Goal: Information Seeking & Learning: Learn about a topic

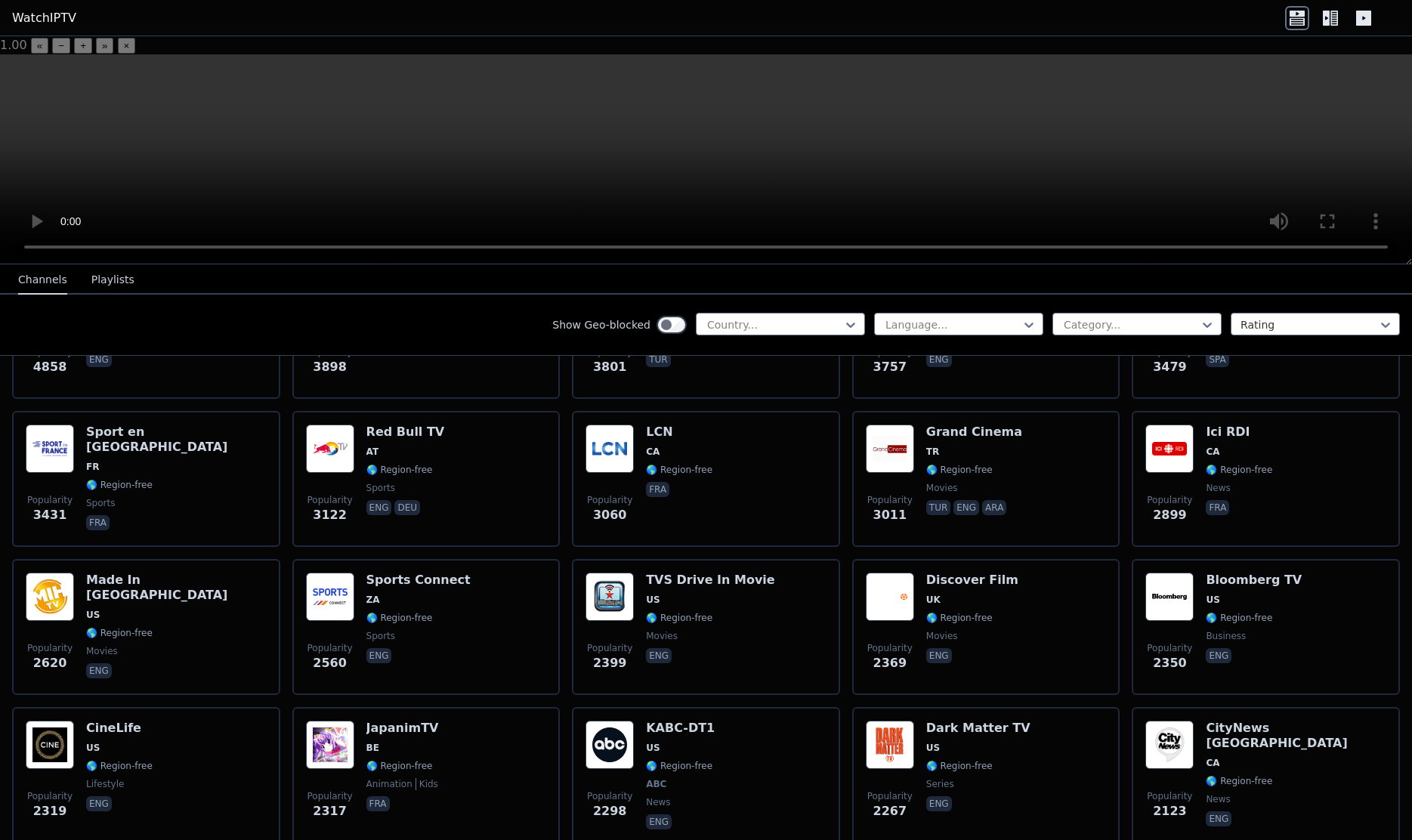
scroll to position [422, 0]
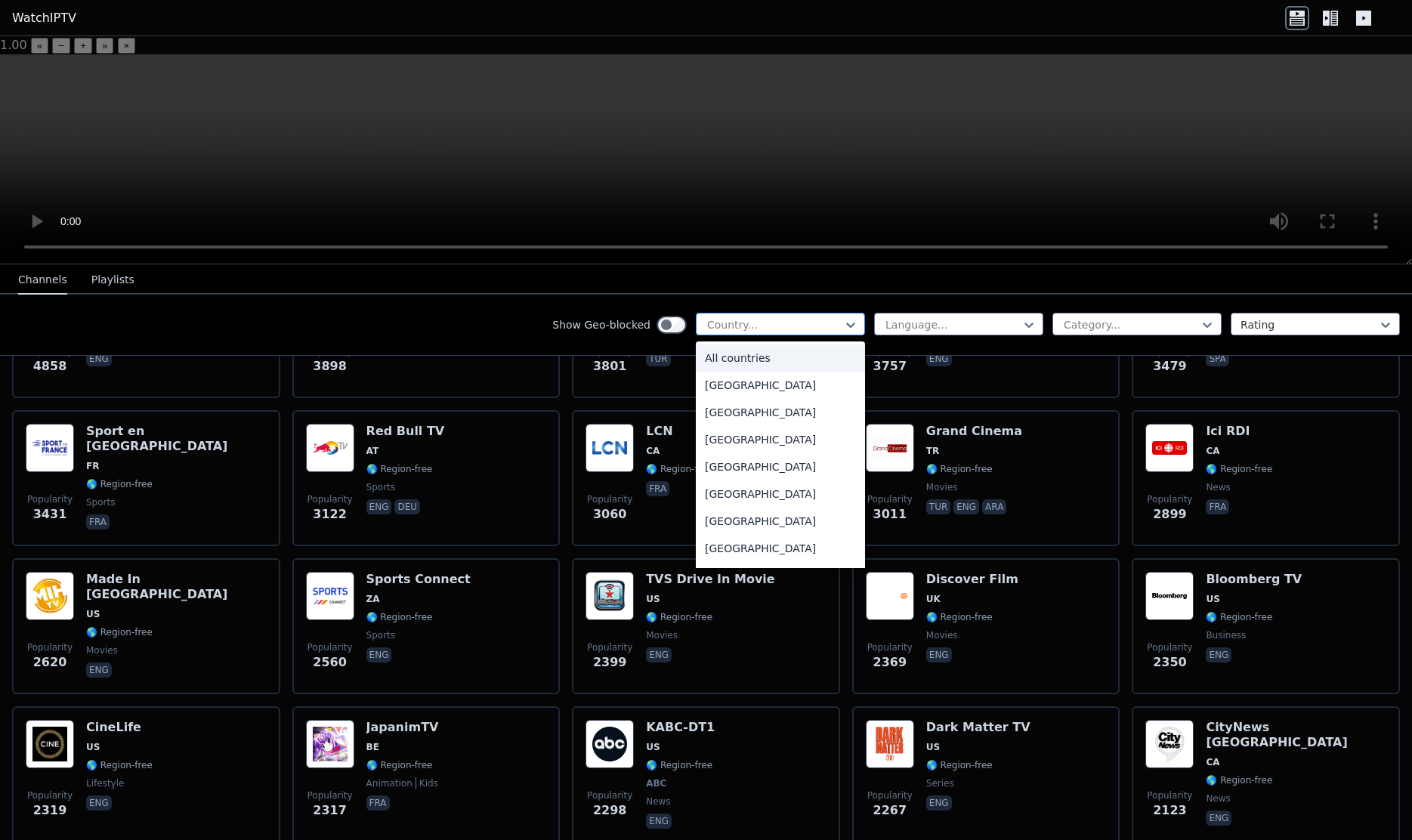
click at [766, 317] on div at bounding box center [774, 324] width 138 height 15
click at [753, 478] on div "[GEOGRAPHIC_DATA]" at bounding box center [780, 491] width 169 height 27
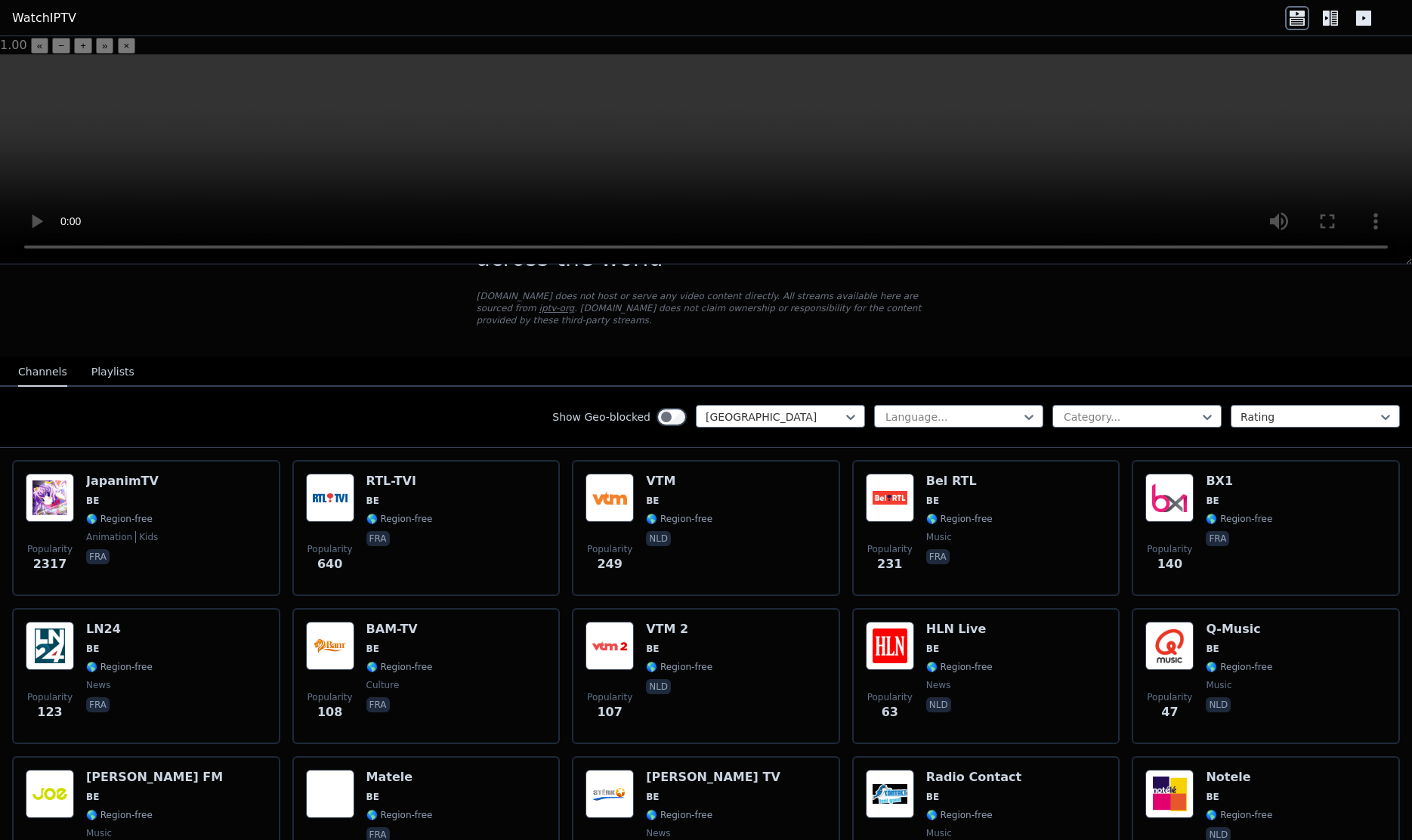
scroll to position [65, 0]
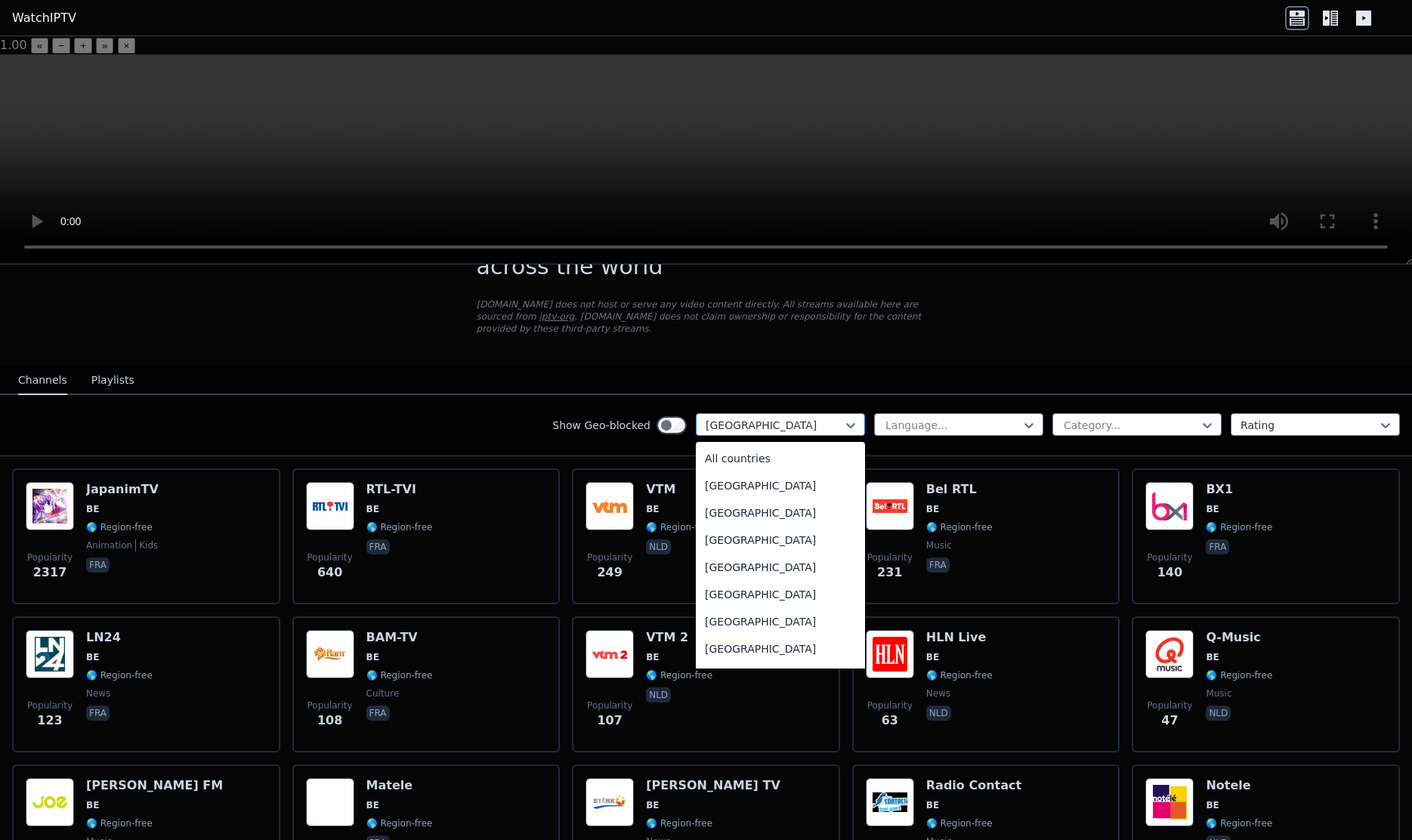
click at [770, 418] on div at bounding box center [774, 425] width 138 height 15
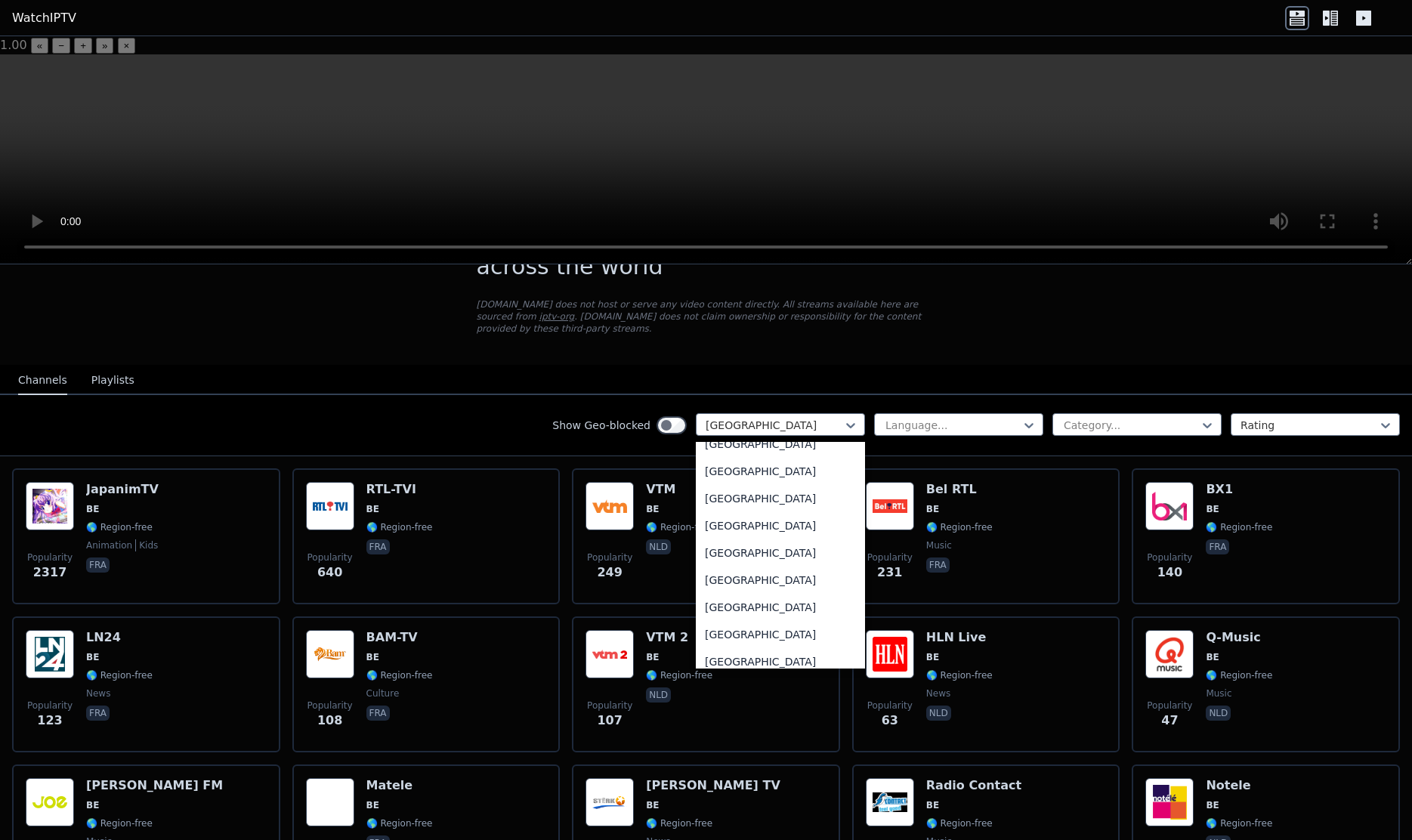
scroll to position [1607, 0]
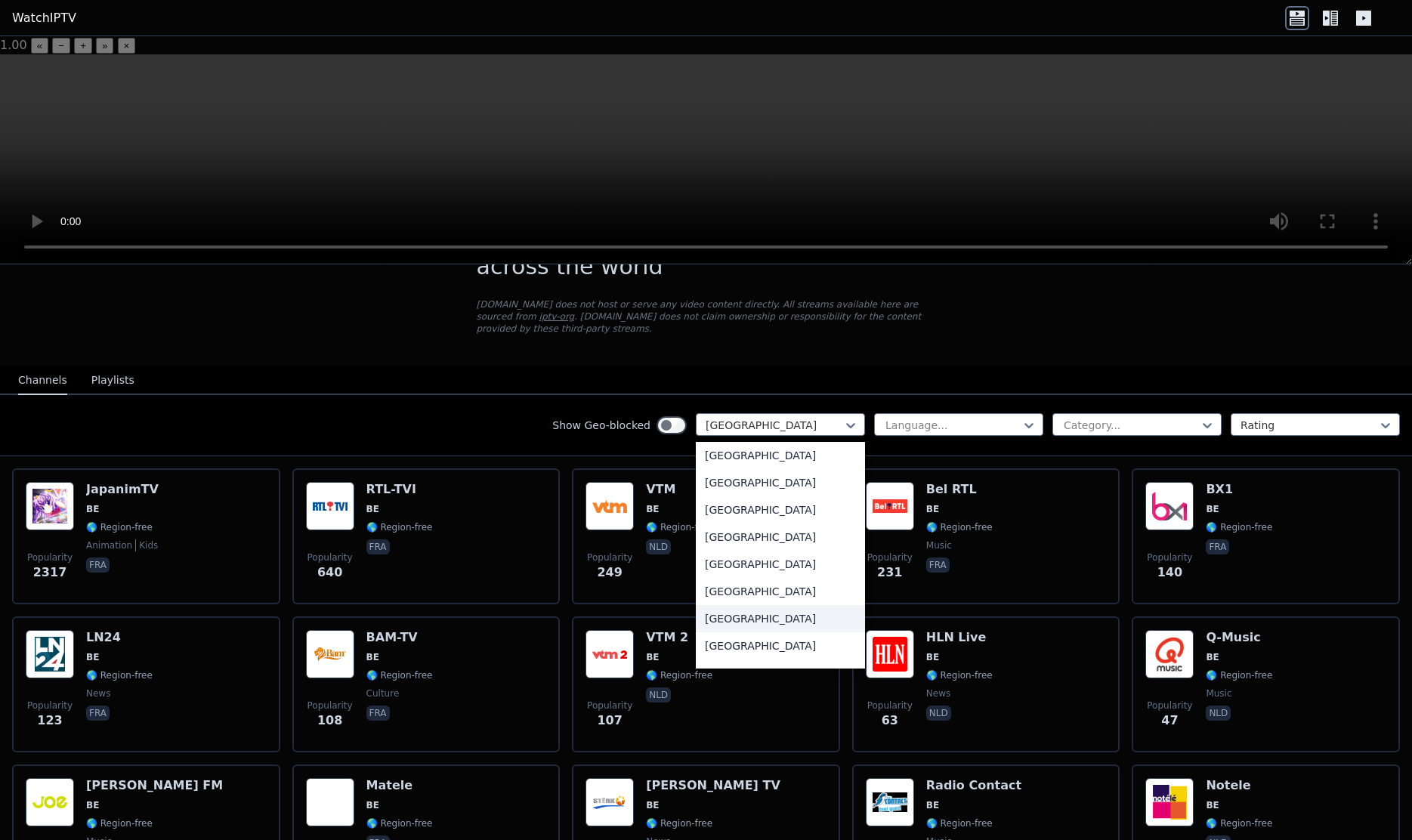
click at [718, 605] on div "[GEOGRAPHIC_DATA]" at bounding box center [780, 618] width 169 height 27
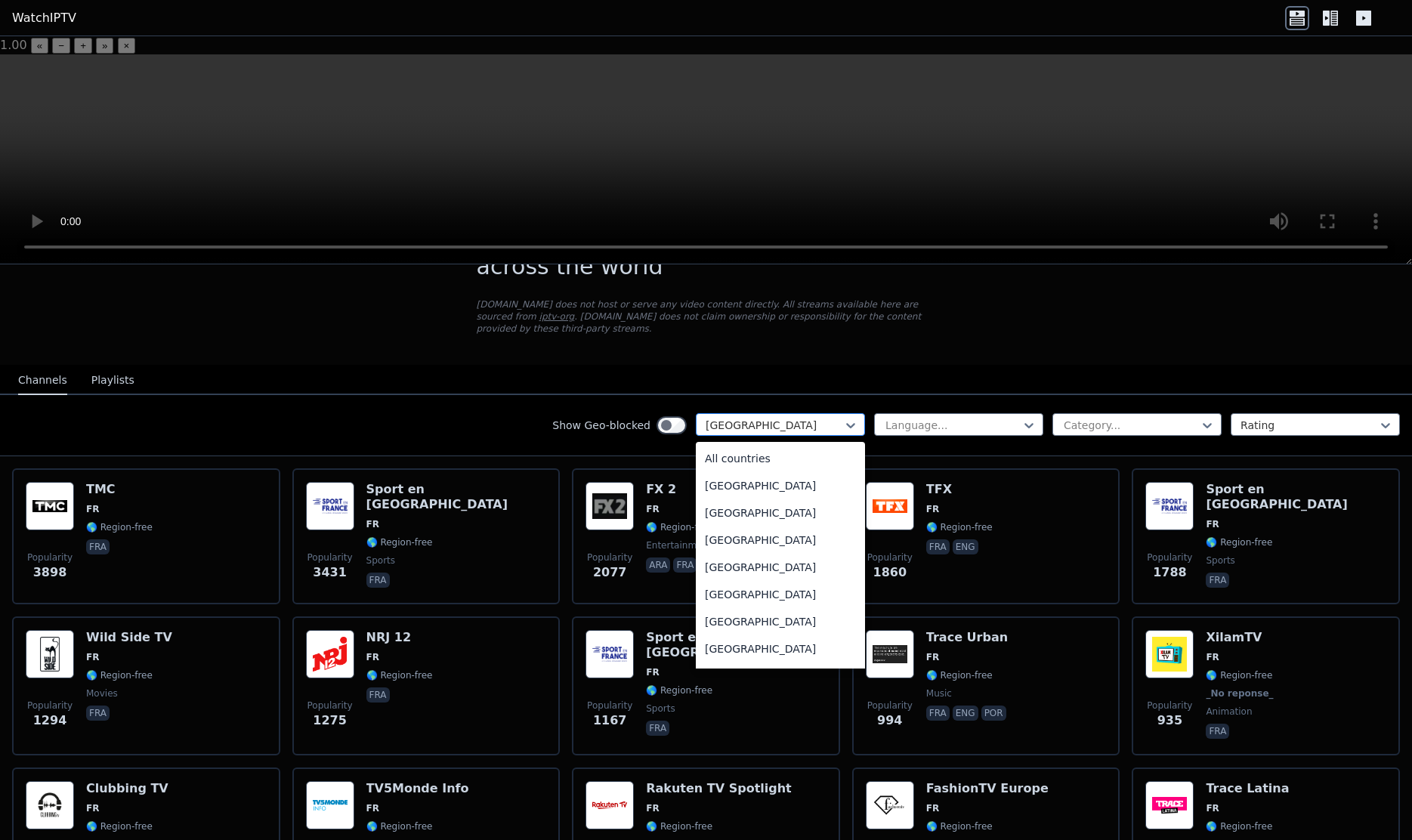
click at [756, 418] on div at bounding box center [774, 425] width 138 height 15
click at [747, 445] on div "All countries" at bounding box center [780, 458] width 169 height 27
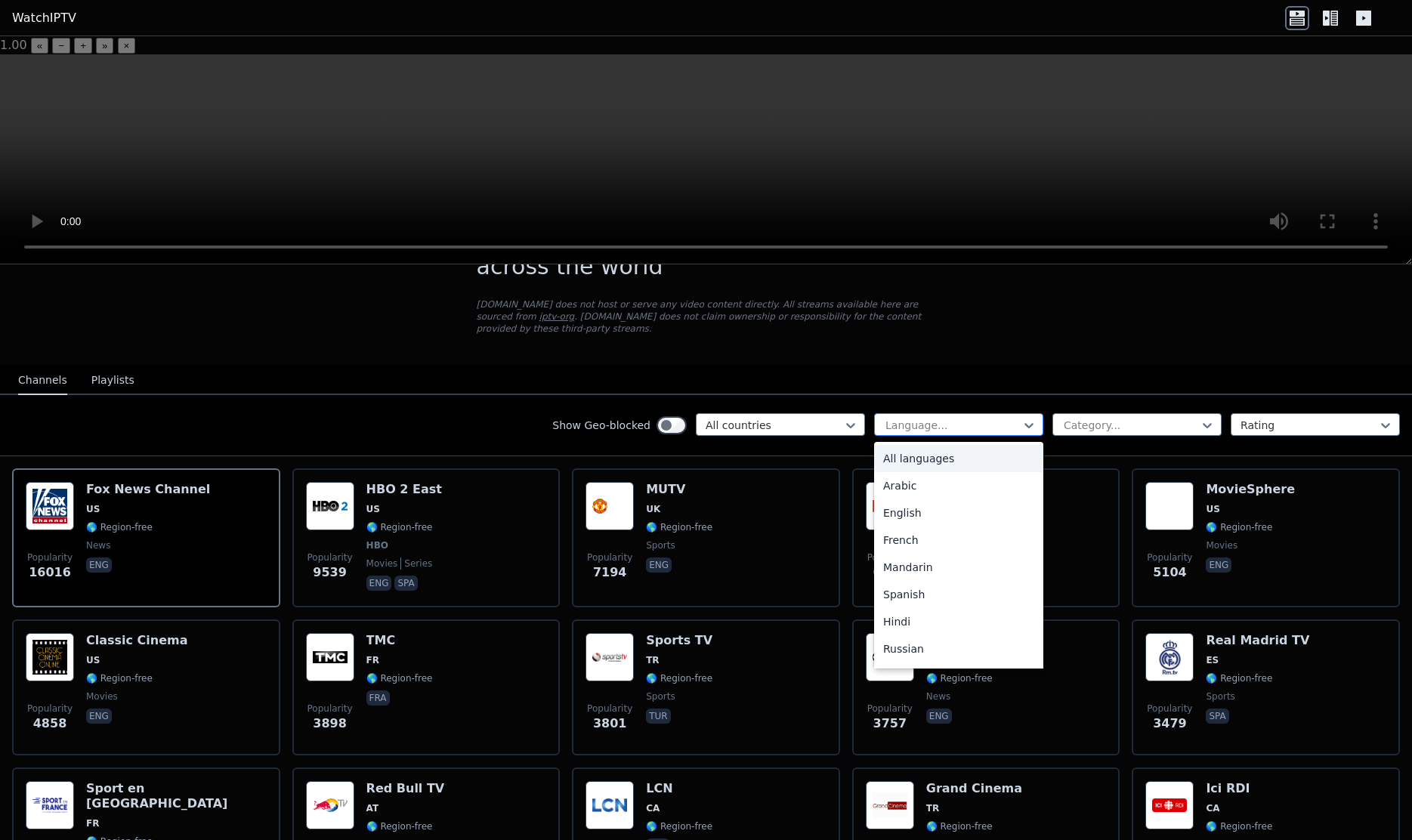
click at [917, 413] on div "Language..." at bounding box center [958, 425] width 169 height 23
click at [910, 526] on div "French" at bounding box center [958, 539] width 169 height 27
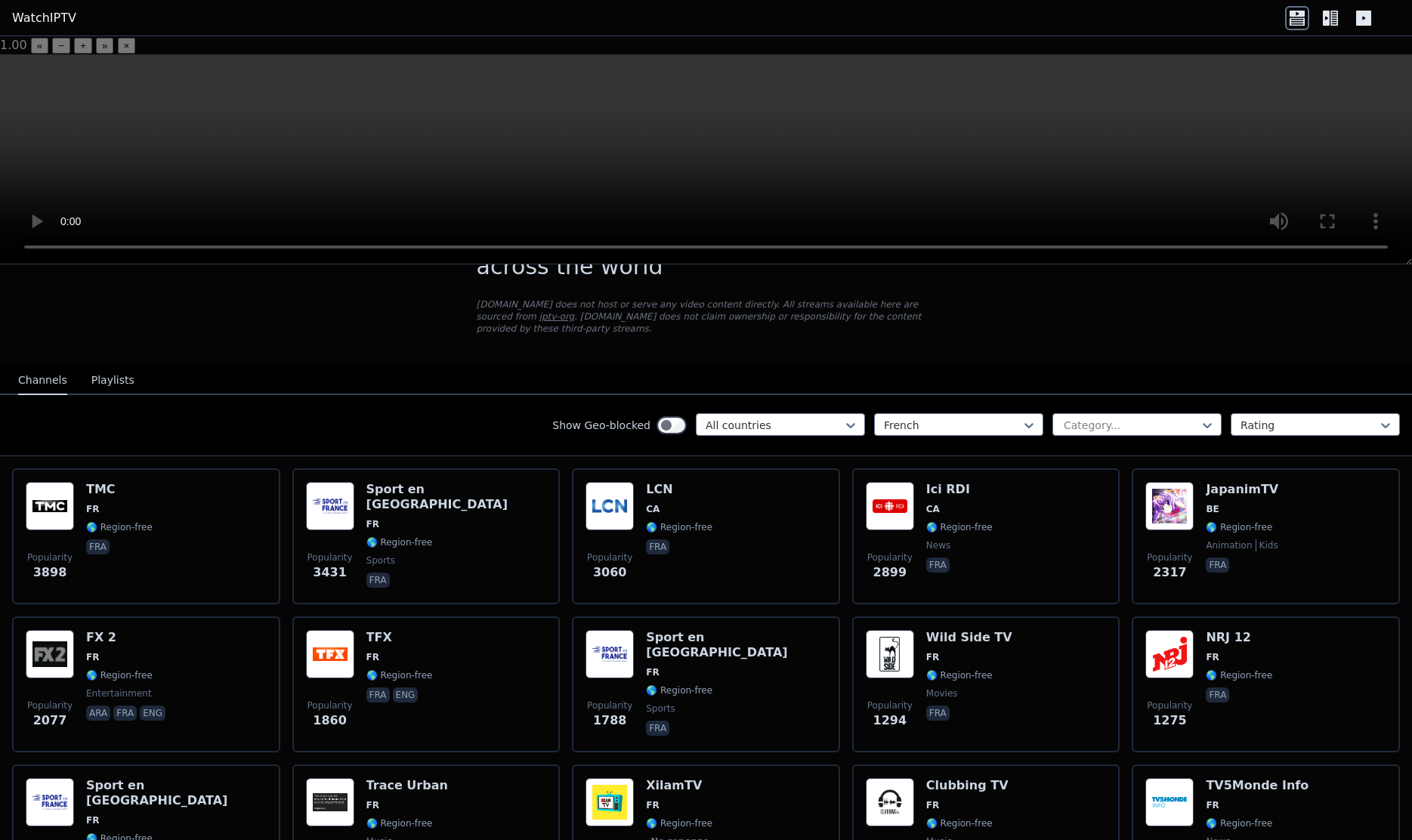
click at [377, 365] on nav "Channels Playlists" at bounding box center [706, 380] width 1412 height 30
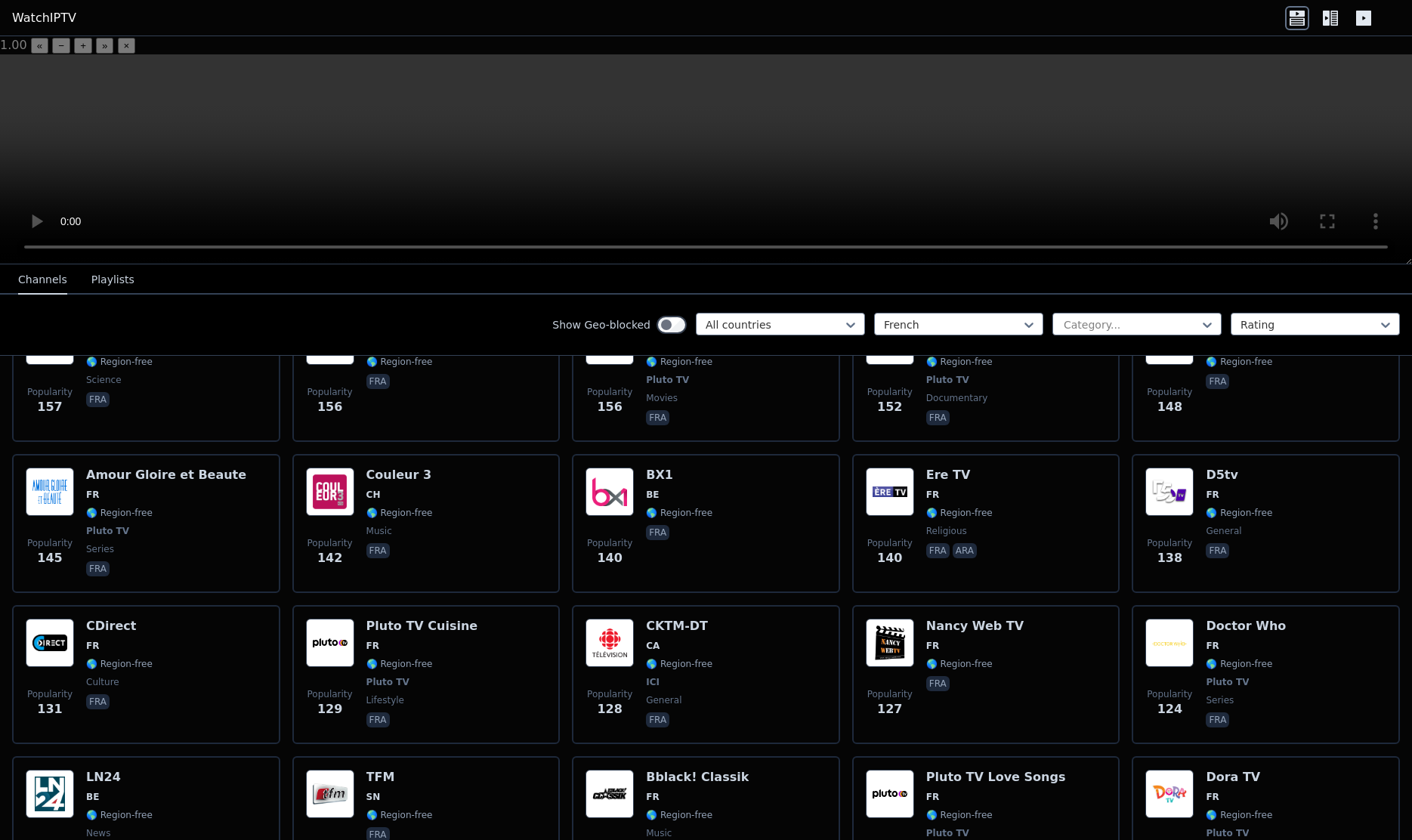
scroll to position [2109, 0]
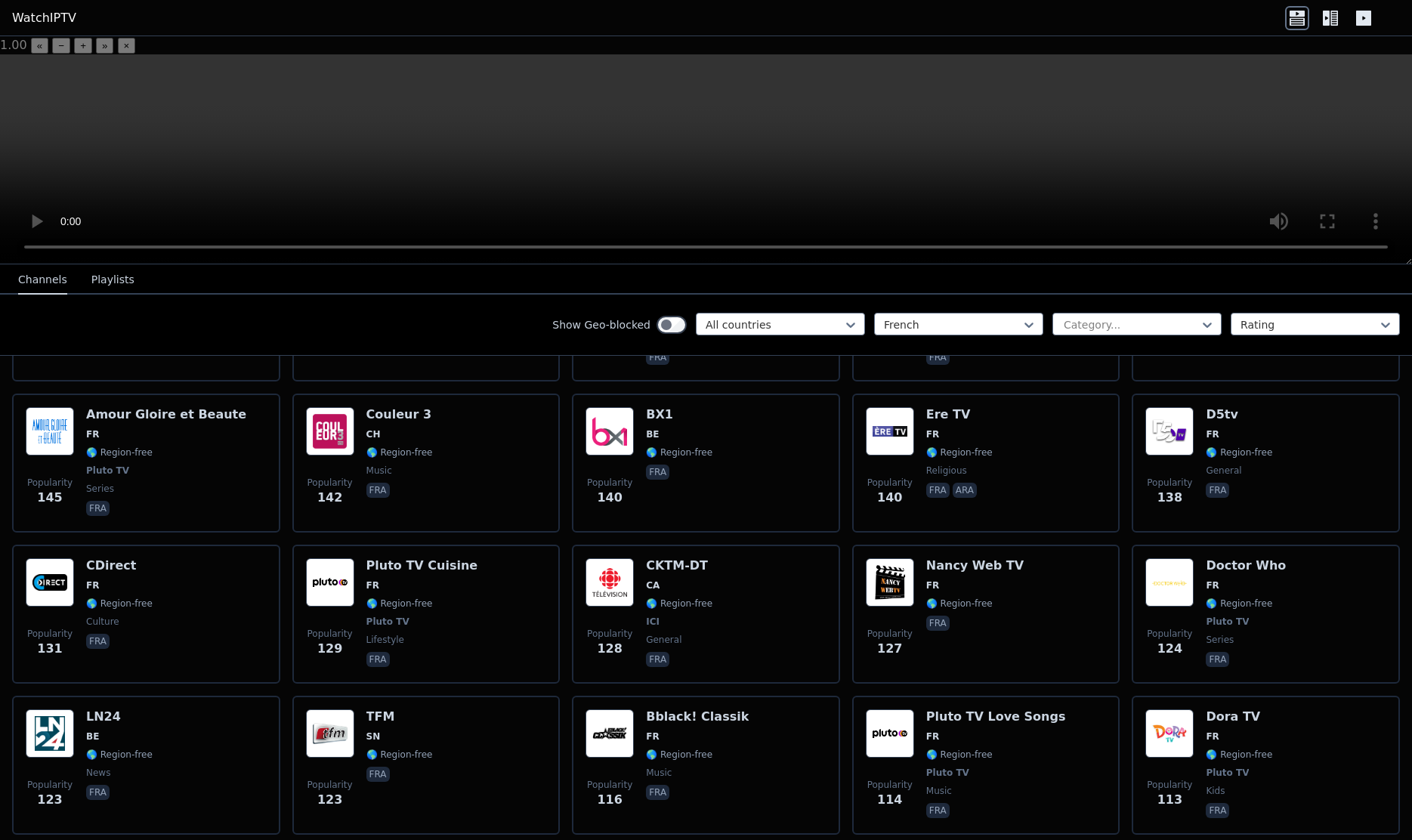
click at [105, 266] on button "Playlists" at bounding box center [113, 280] width 43 height 29
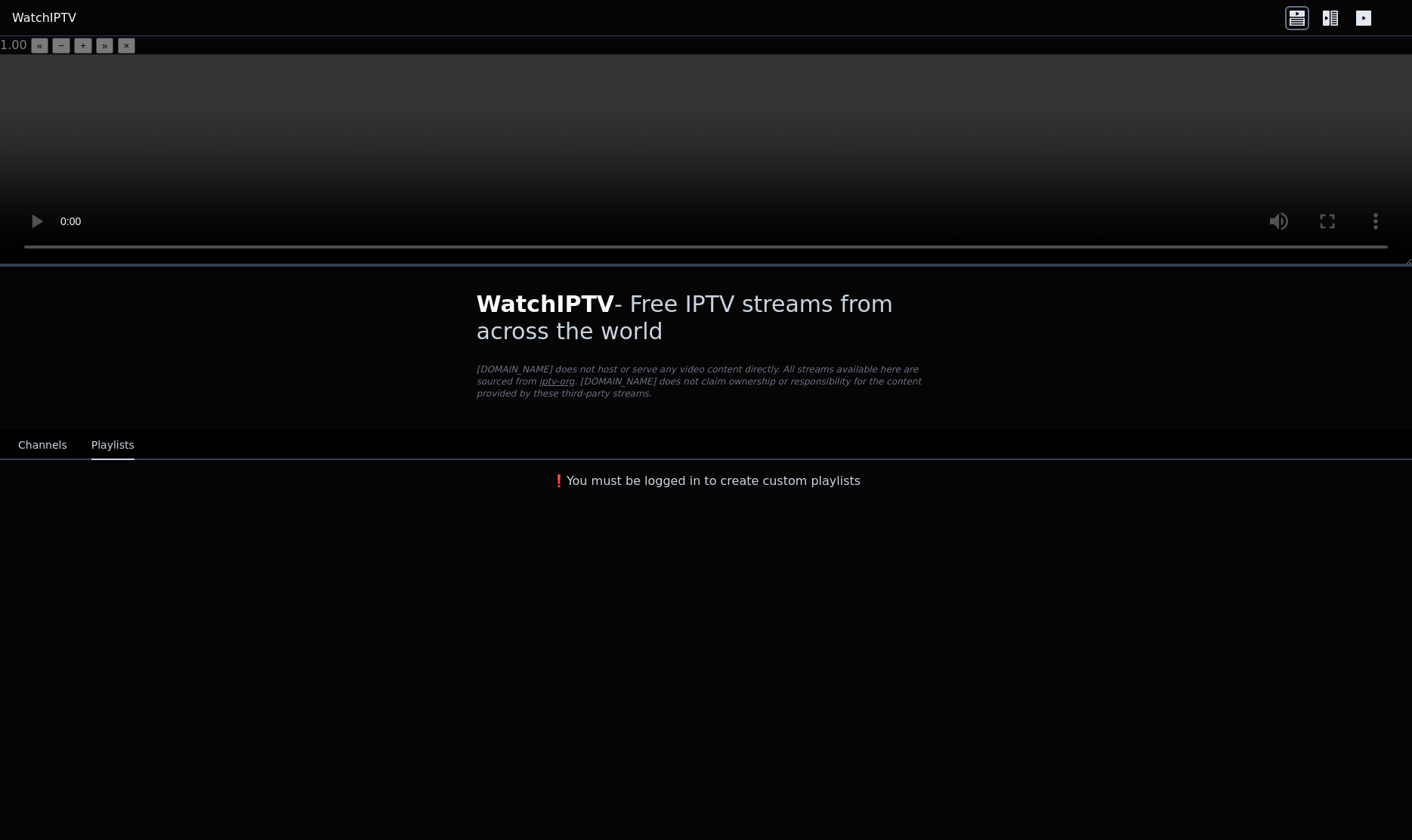
scroll to position [0, 0]
click at [37, 432] on button "Channels" at bounding box center [43, 446] width 49 height 29
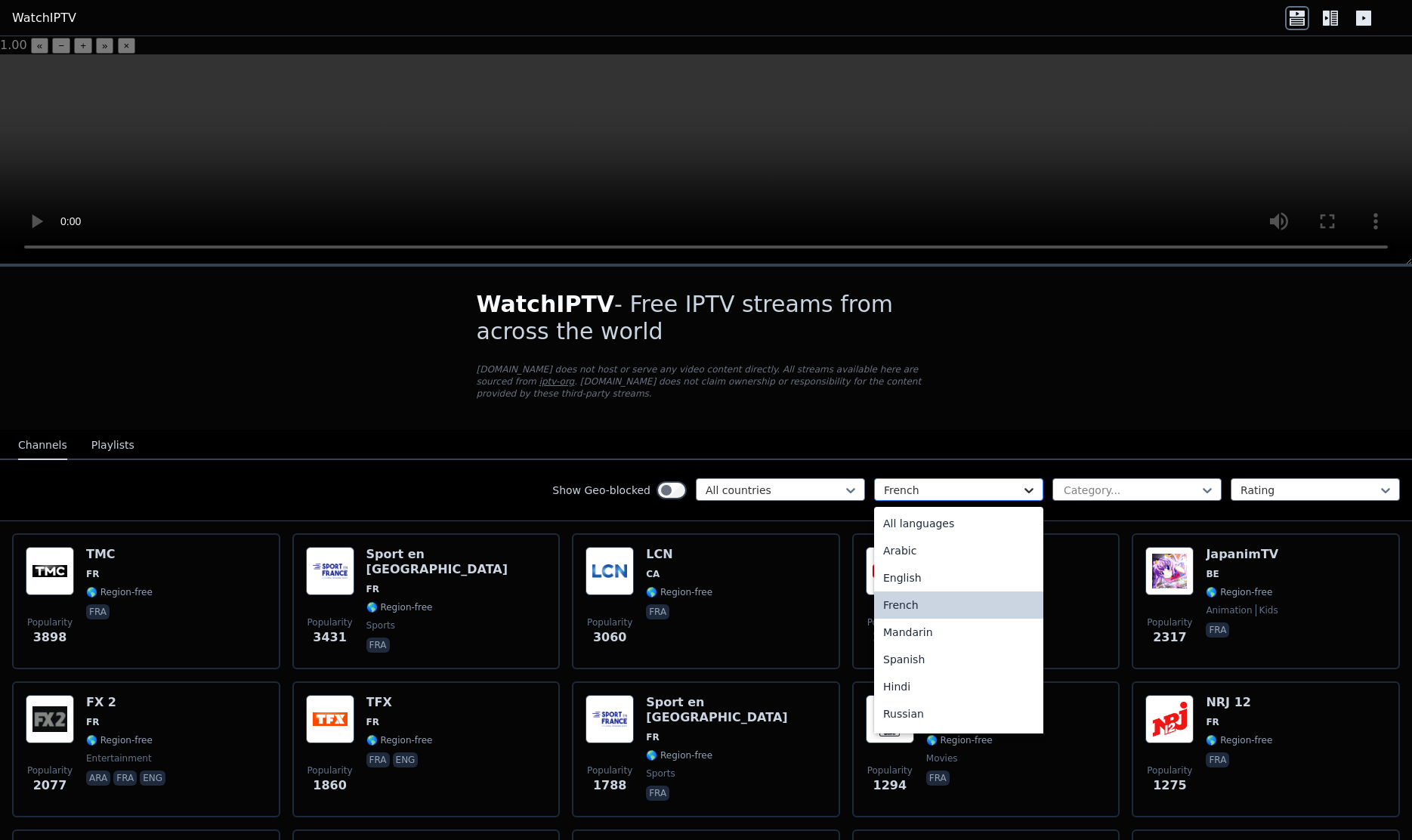
click at [1028, 488] on icon at bounding box center [1028, 490] width 9 height 5
click at [1003, 510] on div "All languages" at bounding box center [958, 523] width 169 height 27
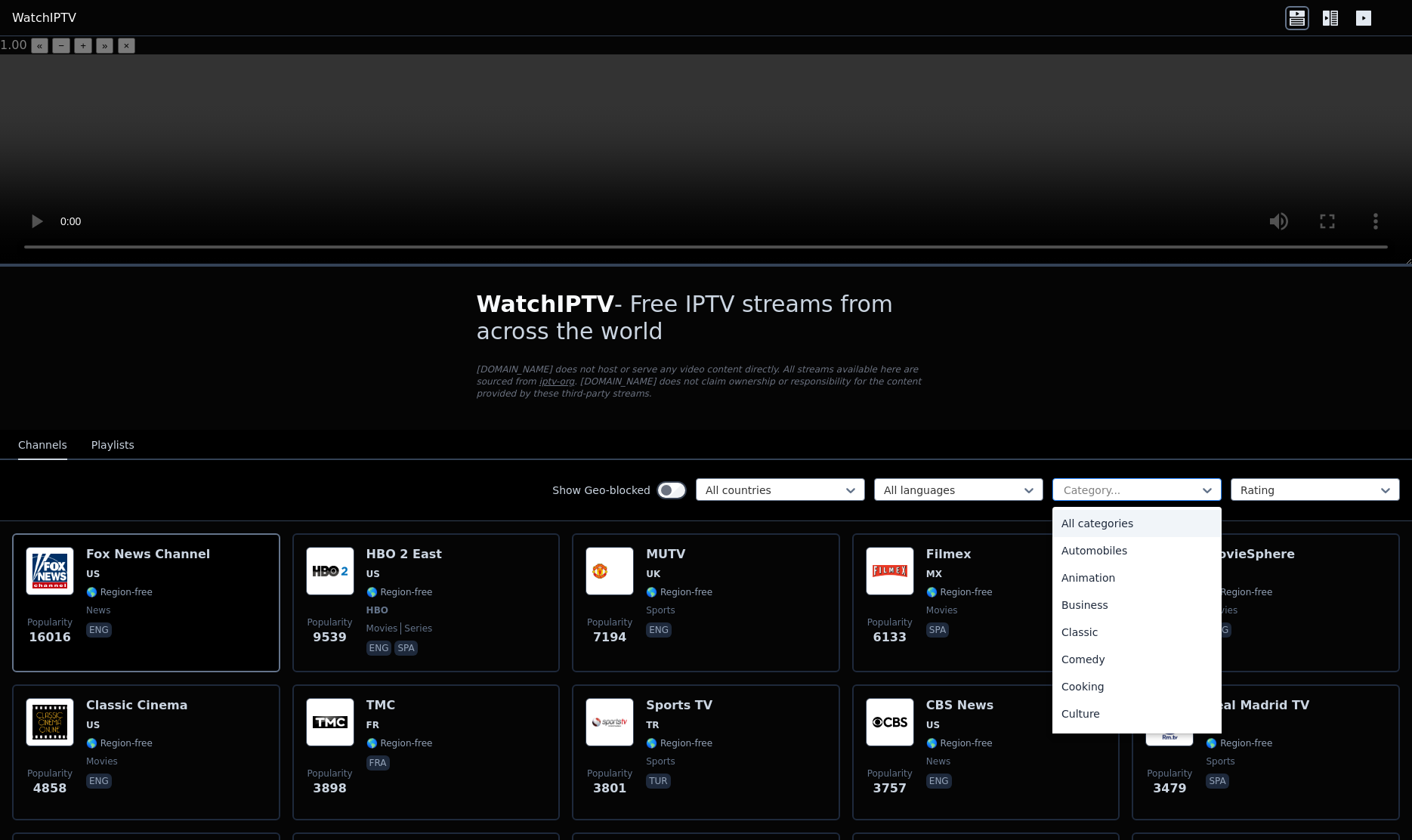
click at [1124, 483] on div at bounding box center [1130, 490] width 138 height 15
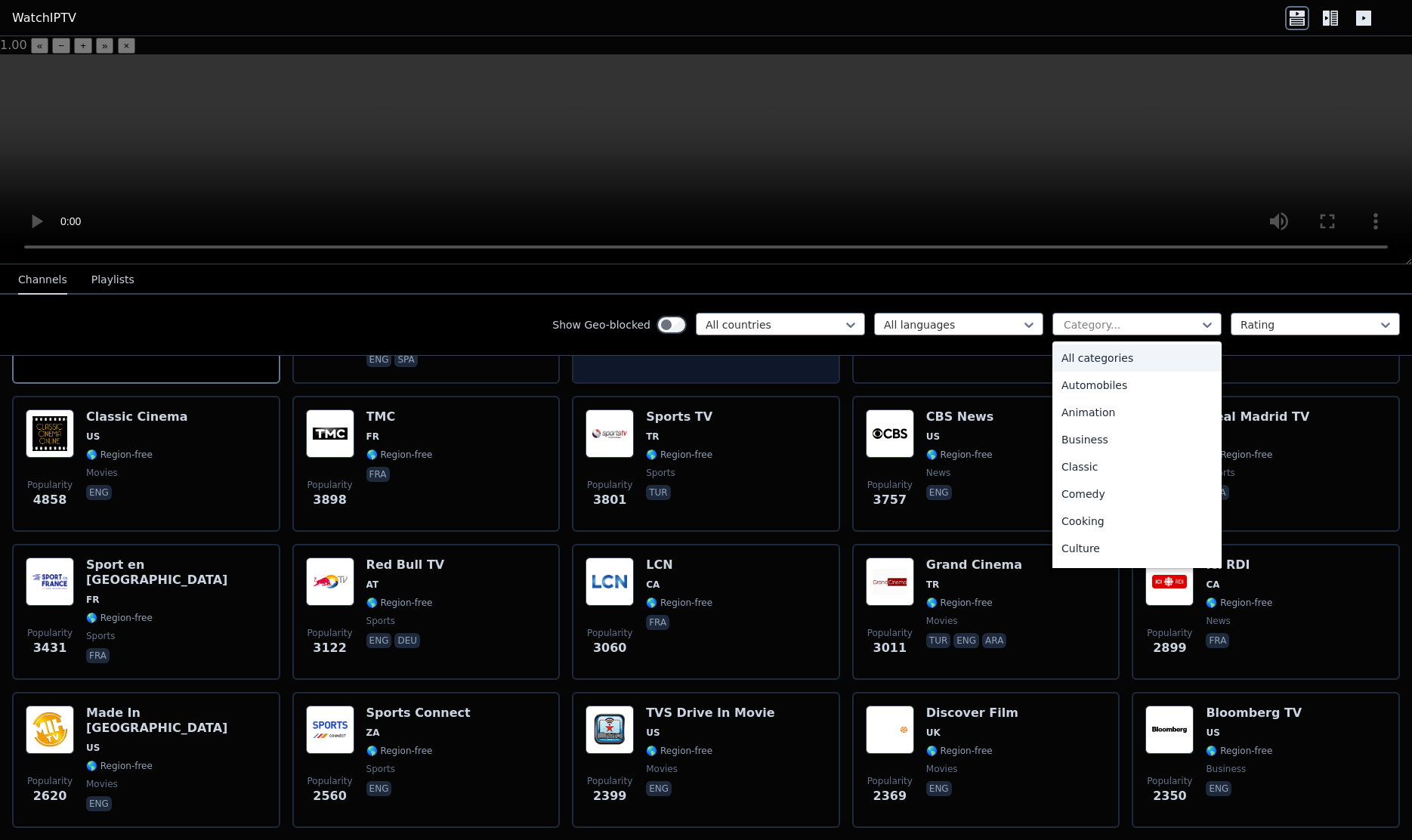
scroll to position [290, 0]
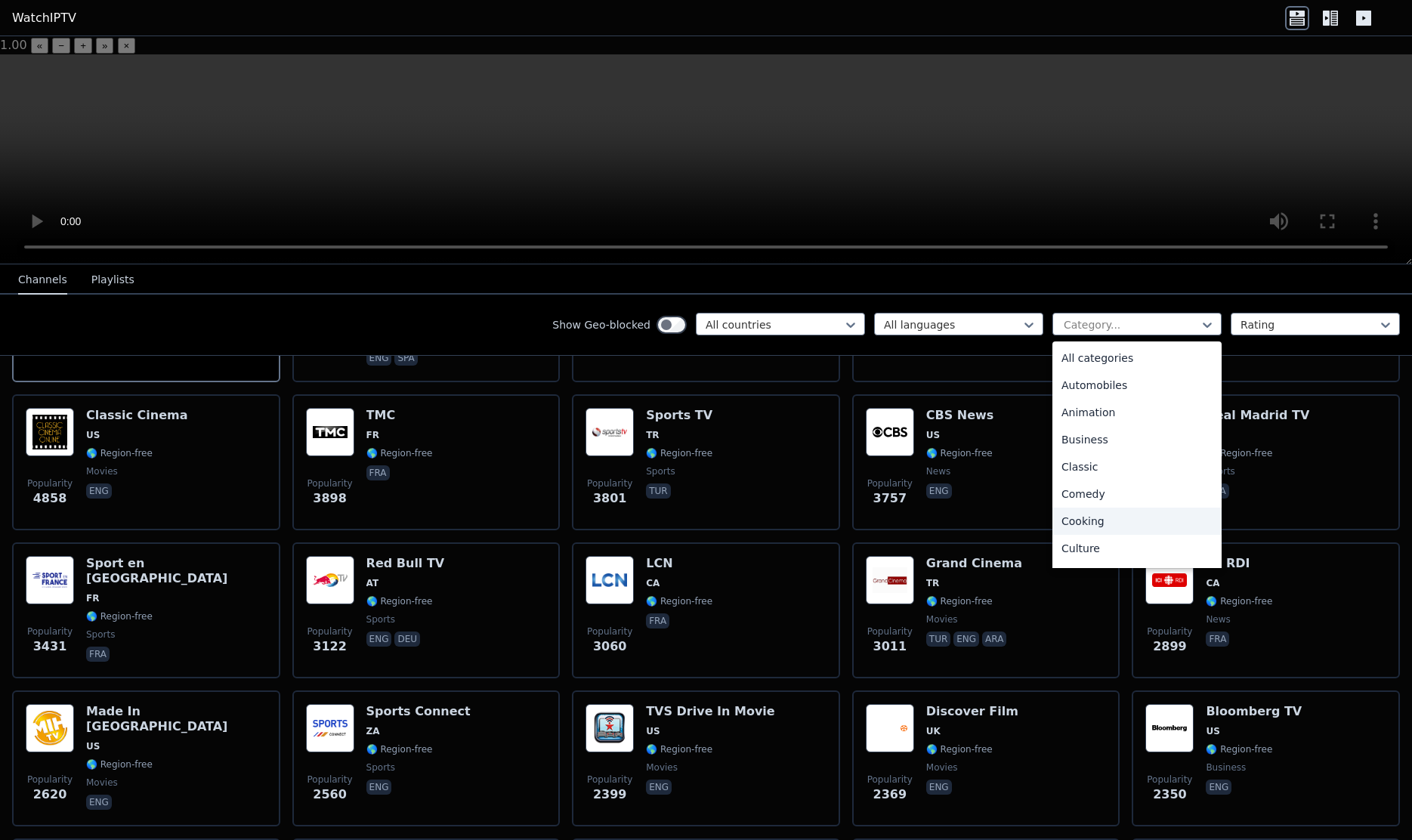
click at [1078, 507] on div "Cooking" at bounding box center [1136, 520] width 169 height 27
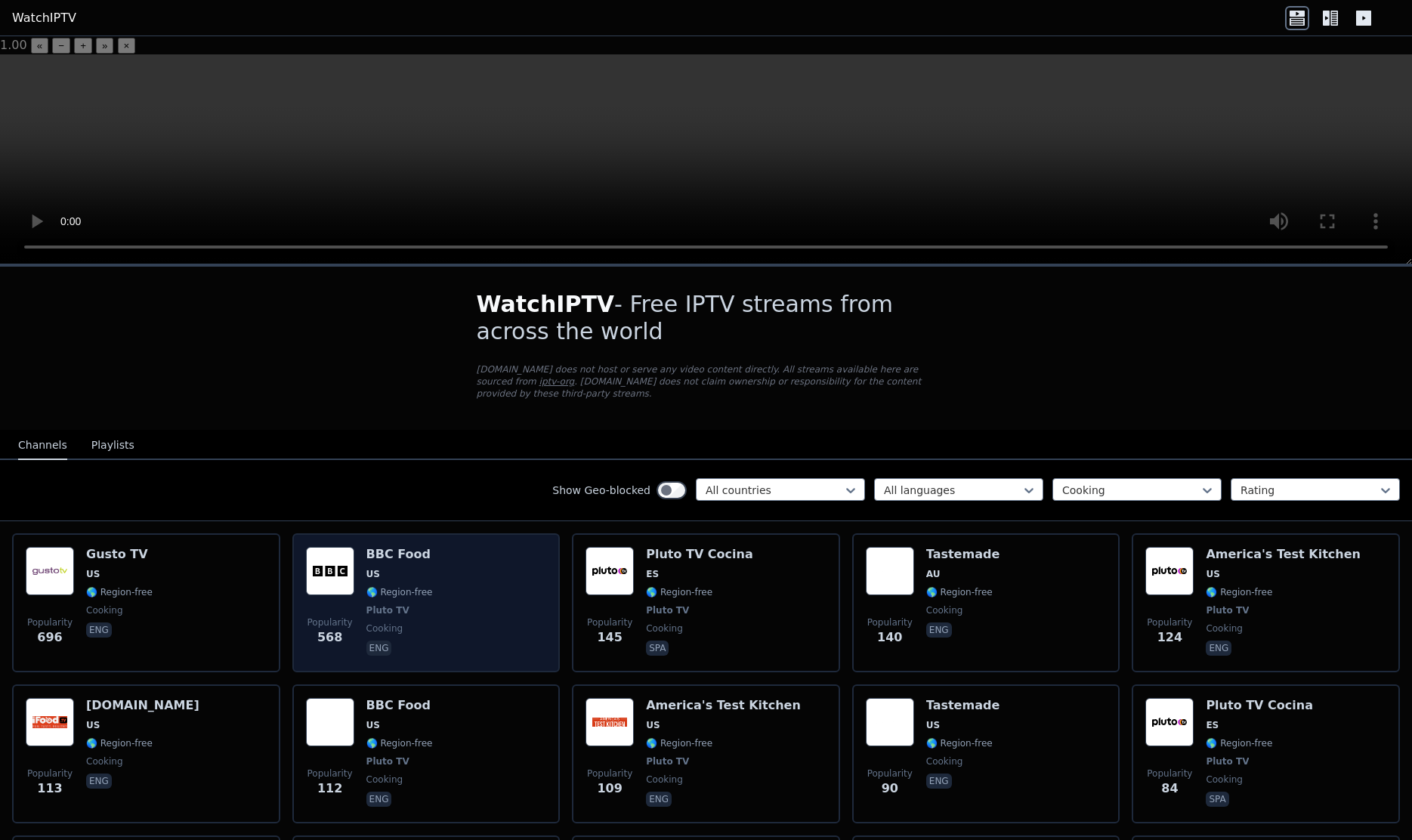
click at [373, 547] on div "BBC Food US 🌎 Region-free Pluto TV cooking eng" at bounding box center [400, 603] width 67 height 112
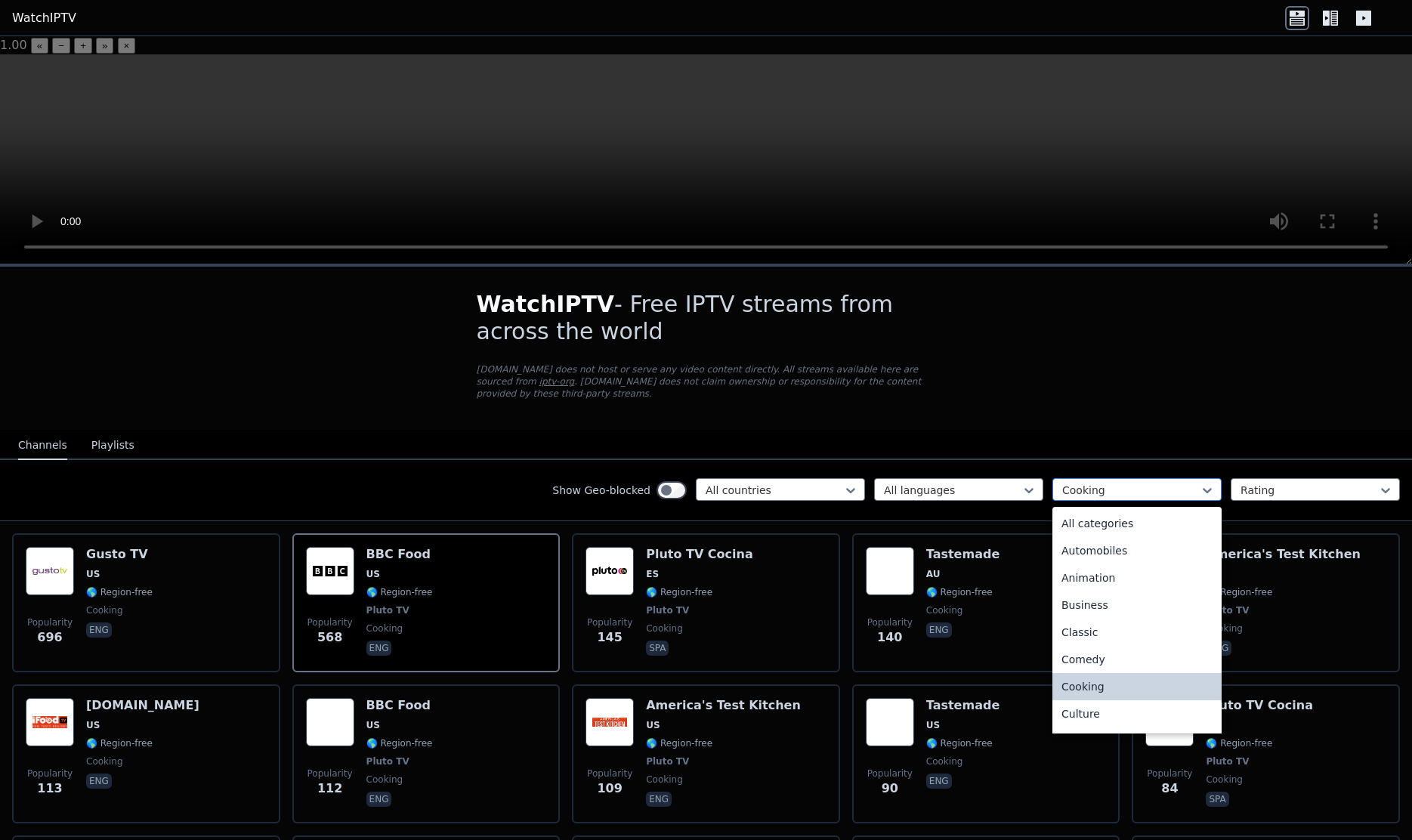
click at [1087, 483] on div at bounding box center [1130, 490] width 138 height 15
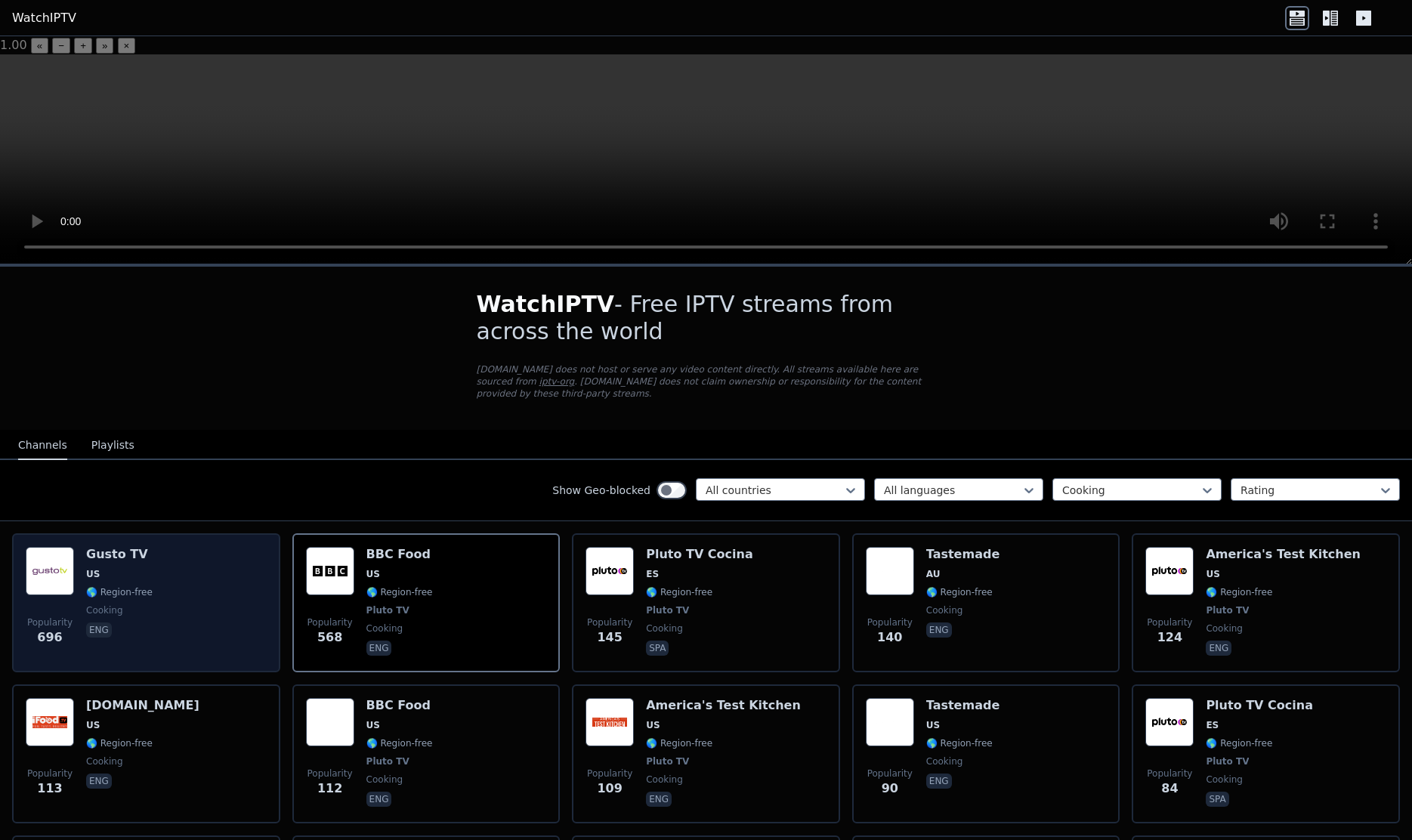
click at [86, 547] on div "Popularity 696 Gusto TV US 🌎 Region-free cooking eng" at bounding box center [146, 603] width 241 height 112
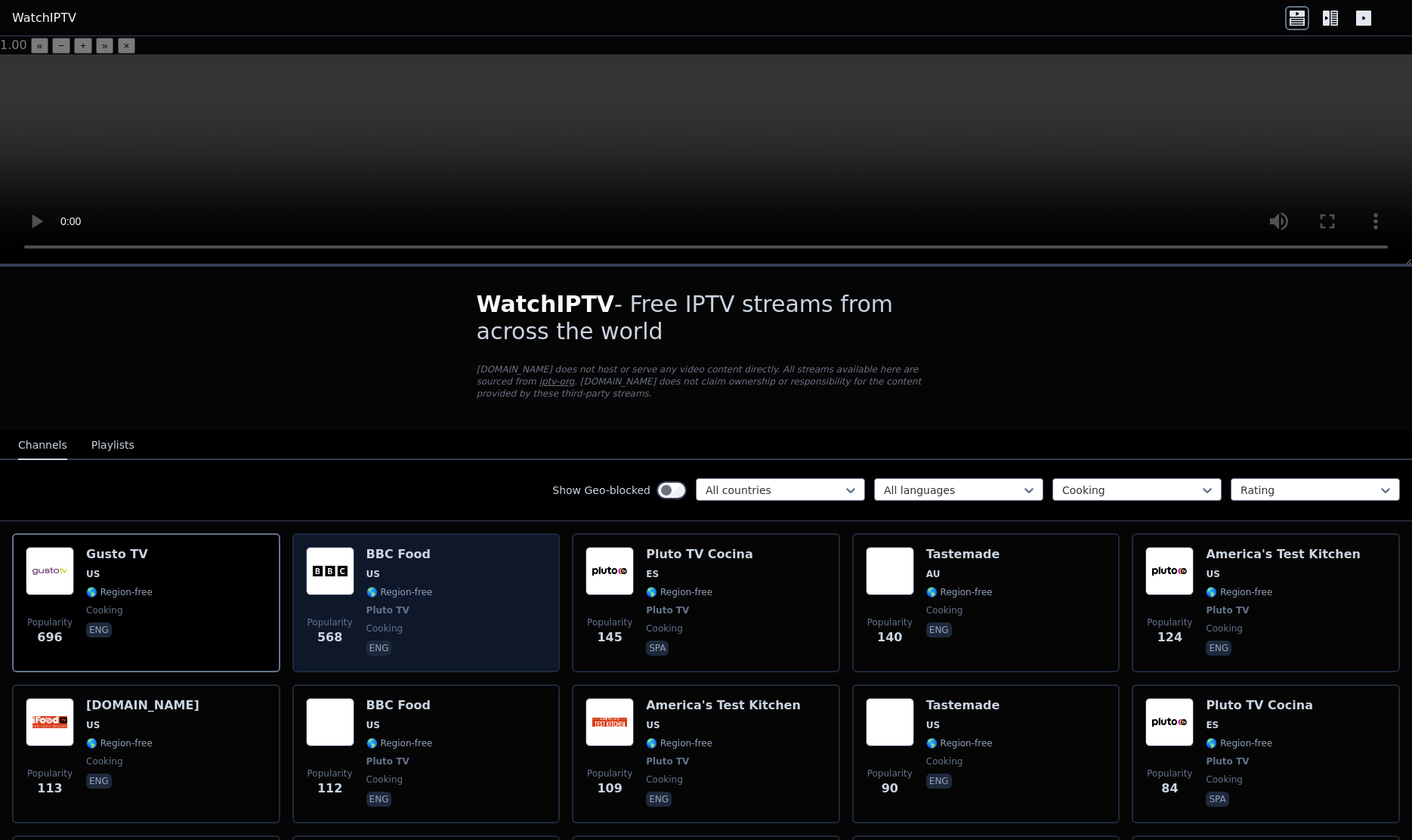
click at [431, 553] on div "Popularity 568 BBC Food US 🌎 Region-free Pluto TV cooking eng" at bounding box center [426, 603] width 241 height 112
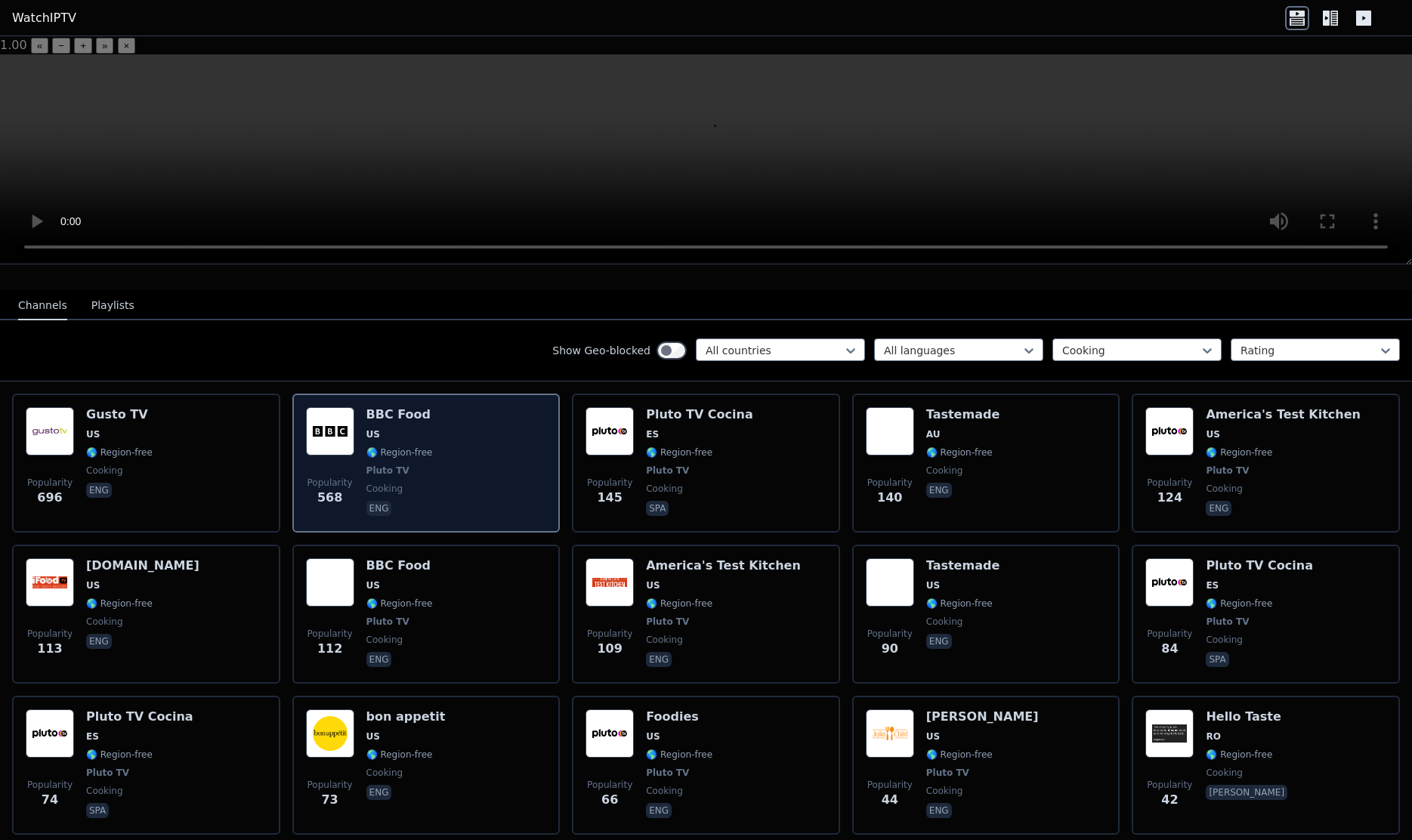
scroll to position [145, 0]
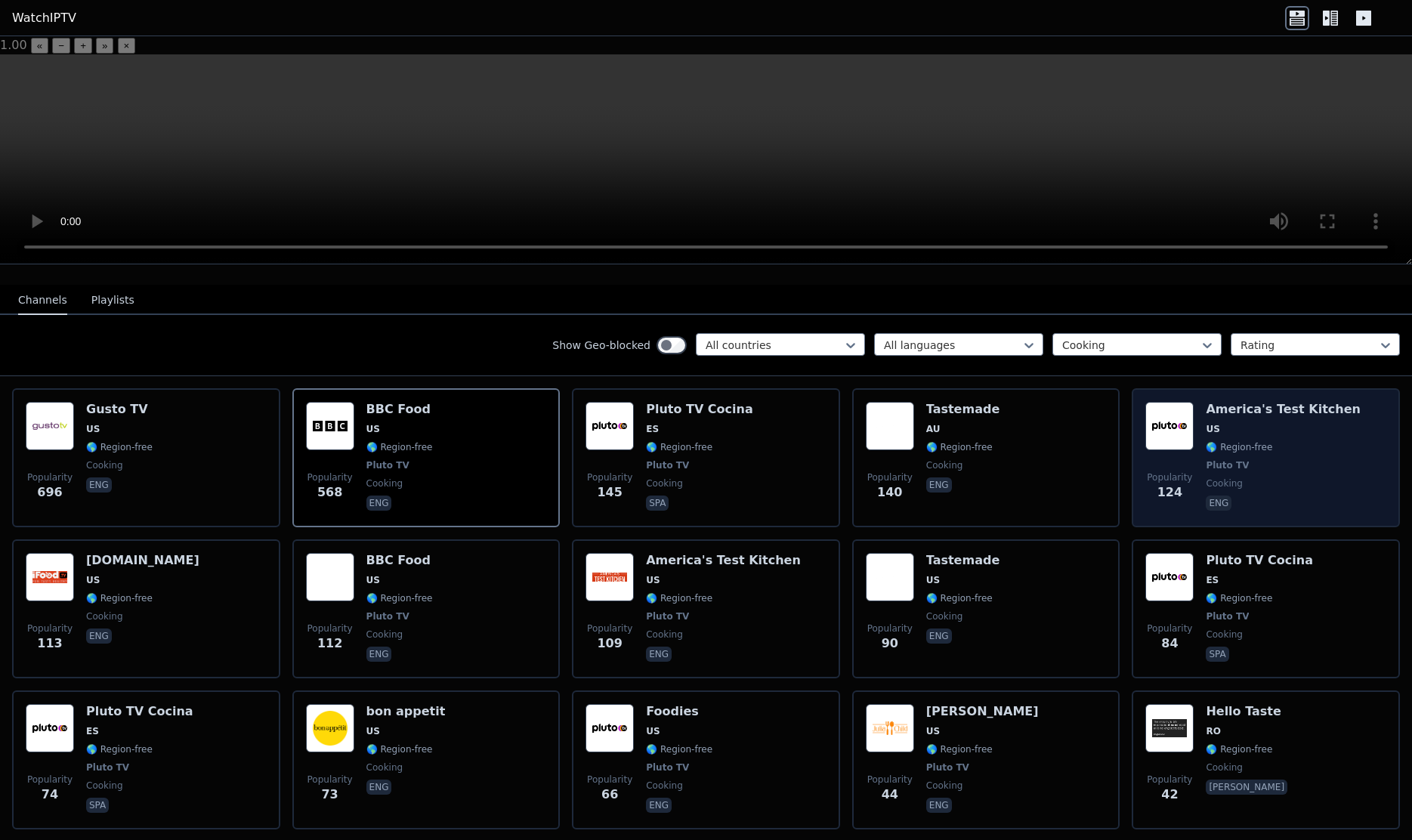
click at [1274, 402] on div "America's Test Kitchen US 🌎 Region-free Pluto TV cooking eng" at bounding box center [1283, 458] width 155 height 112
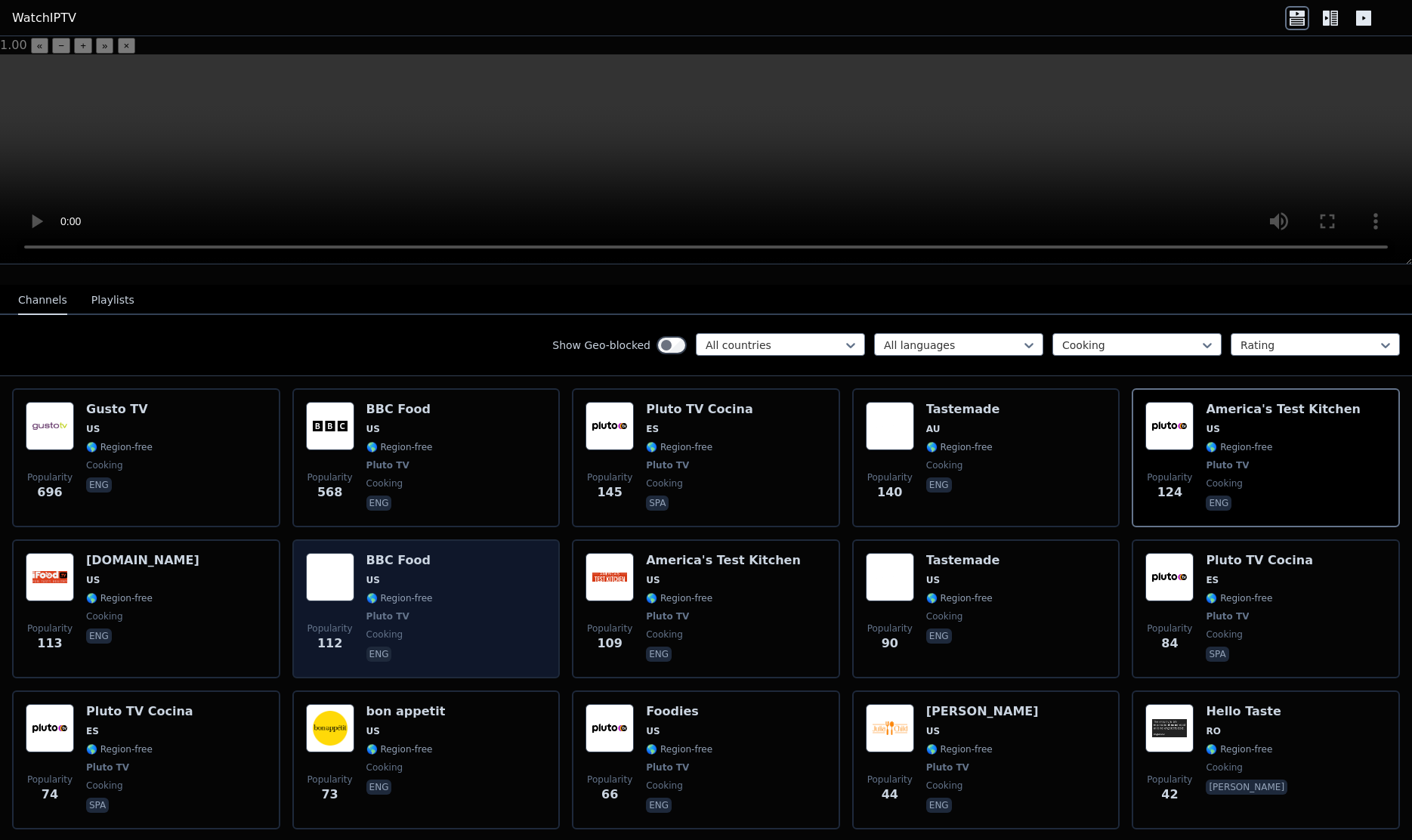
click at [451, 572] on div "Popularity 112 BBC Food US 🌎 Region-free Pluto TV cooking eng" at bounding box center [426, 609] width 241 height 112
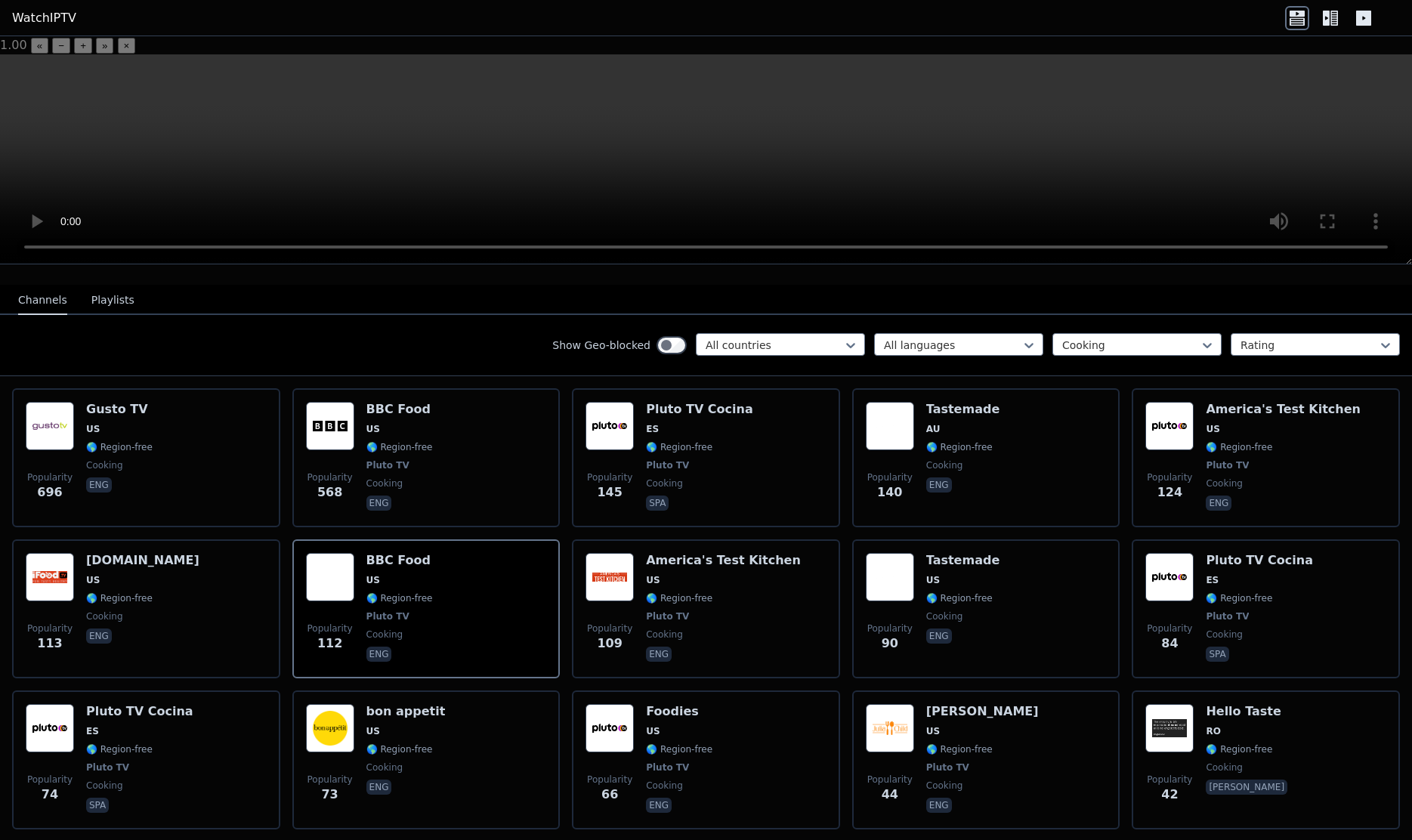
click at [1330, 21] on icon at bounding box center [1330, 17] width 24 height 24
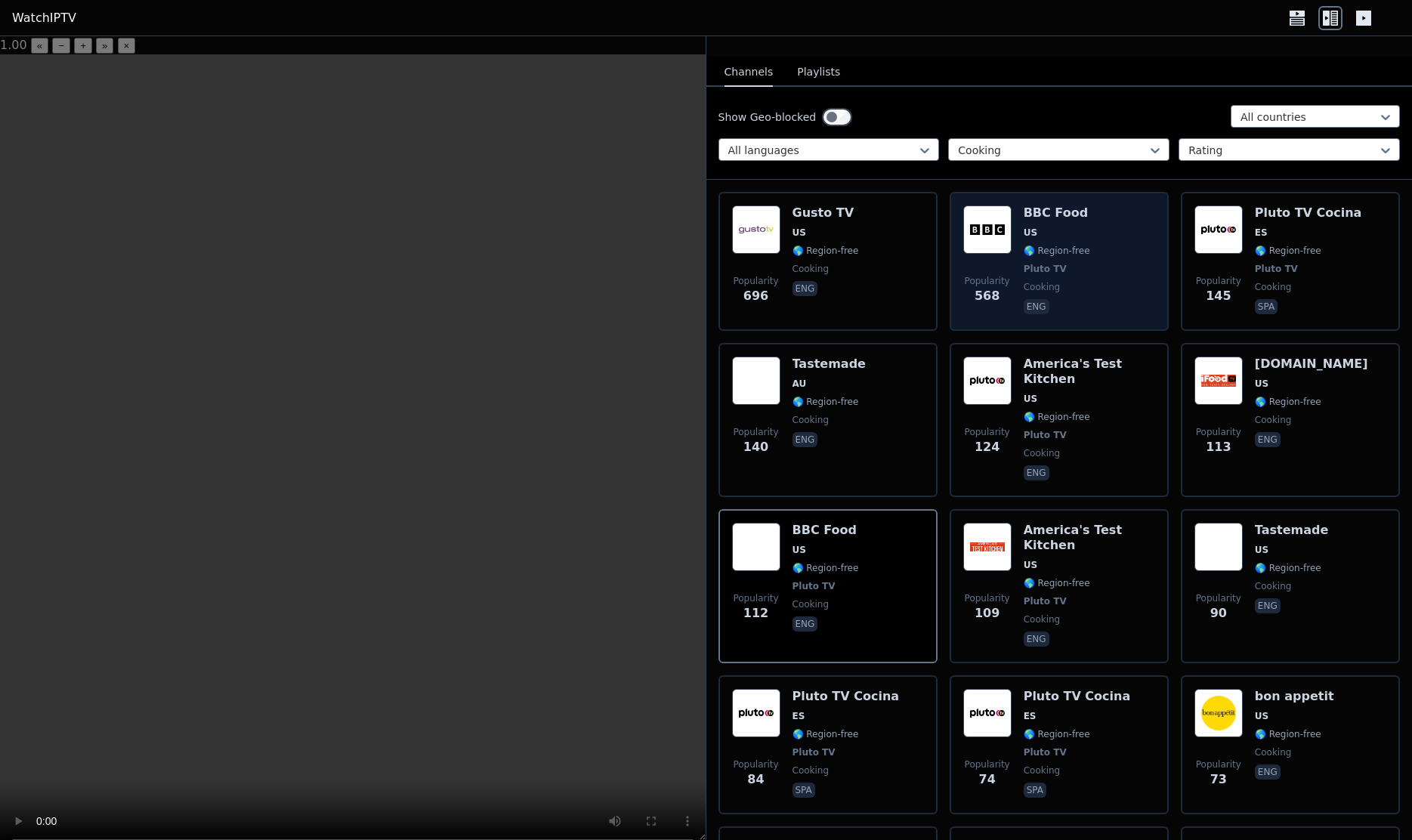
click at [1021, 257] on div "Popularity 568 BBC Food US 🌎 Region-free Pluto TV cooking eng" at bounding box center [1059, 261] width 192 height 112
